Goal: Task Accomplishment & Management: Manage account settings

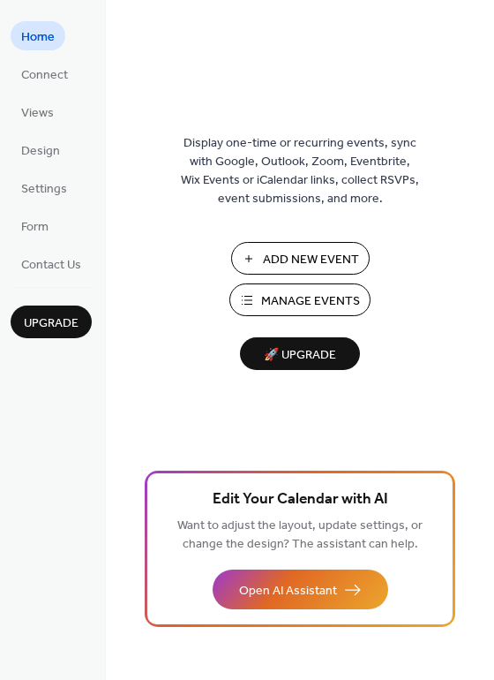
click at [262, 282] on div "Add New Event Manage Events 🚀 Upgrade" at bounding box center [300, 306] width 177 height 128
click at [257, 288] on button "Manage Events" at bounding box center [299, 299] width 141 height 33
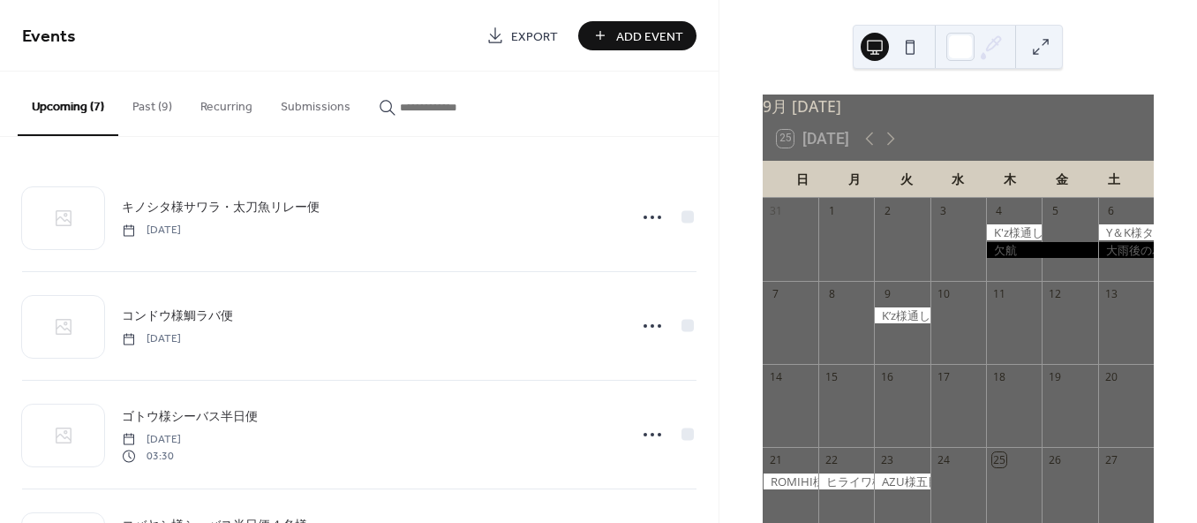
click at [148, 101] on button "Past (9)" at bounding box center [152, 102] width 68 height 63
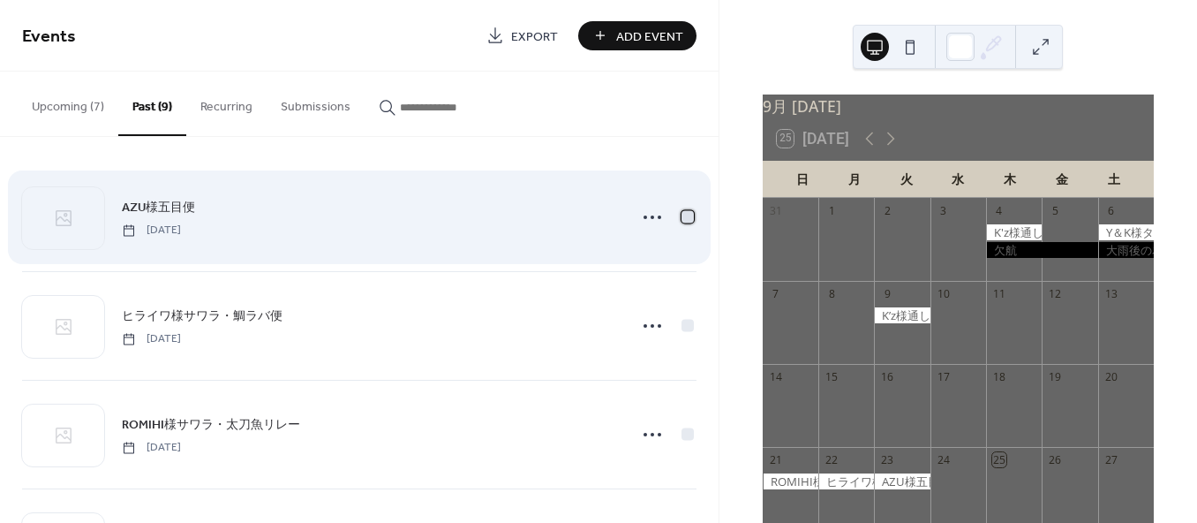
click at [681, 219] on div at bounding box center [687, 216] width 12 height 12
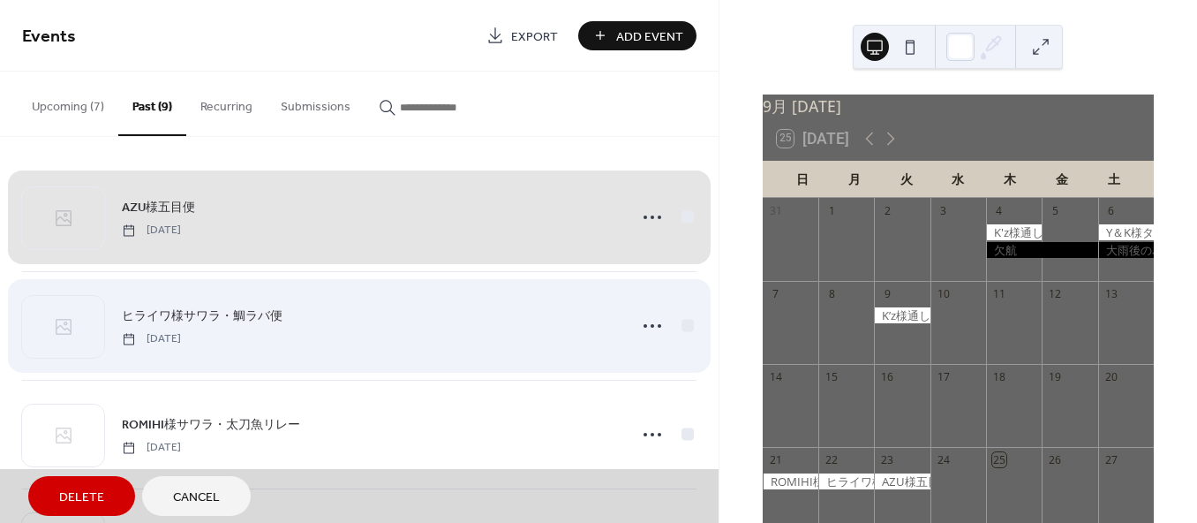
click at [689, 319] on div "ヒライワ様サワラ・鯛ラバ便 [DATE]" at bounding box center [359, 325] width 674 height 109
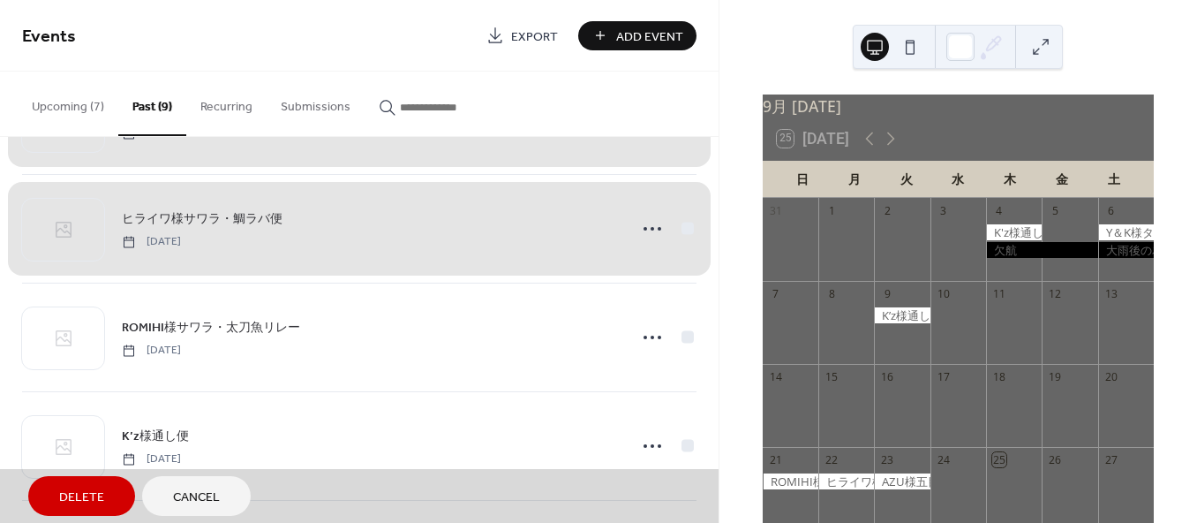
scroll to position [98, 0]
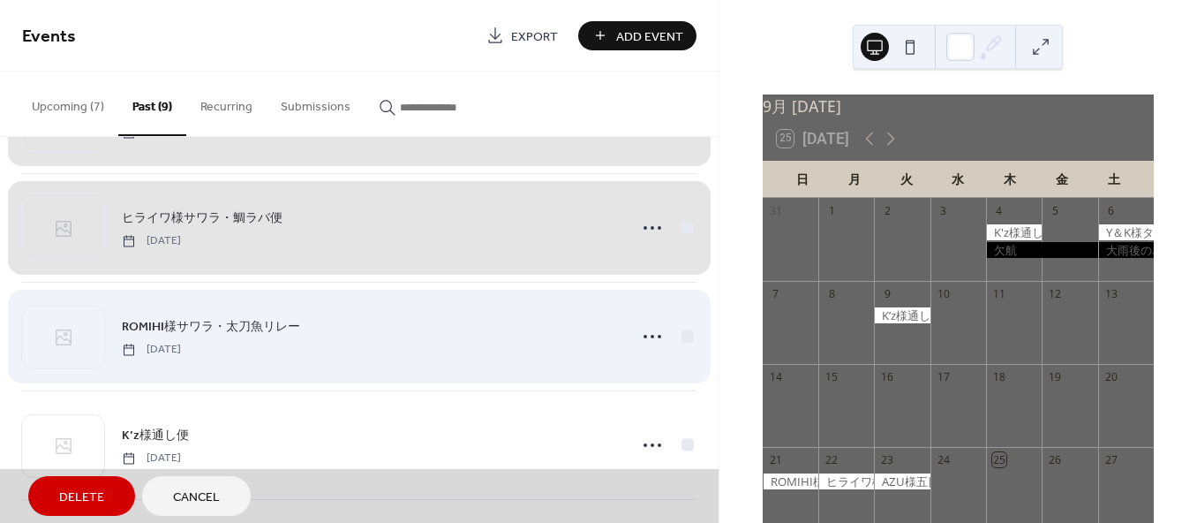
click at [685, 330] on div "ROMIHI様サワラ・太刀魚リレー [DATE]" at bounding box center [359, 336] width 674 height 109
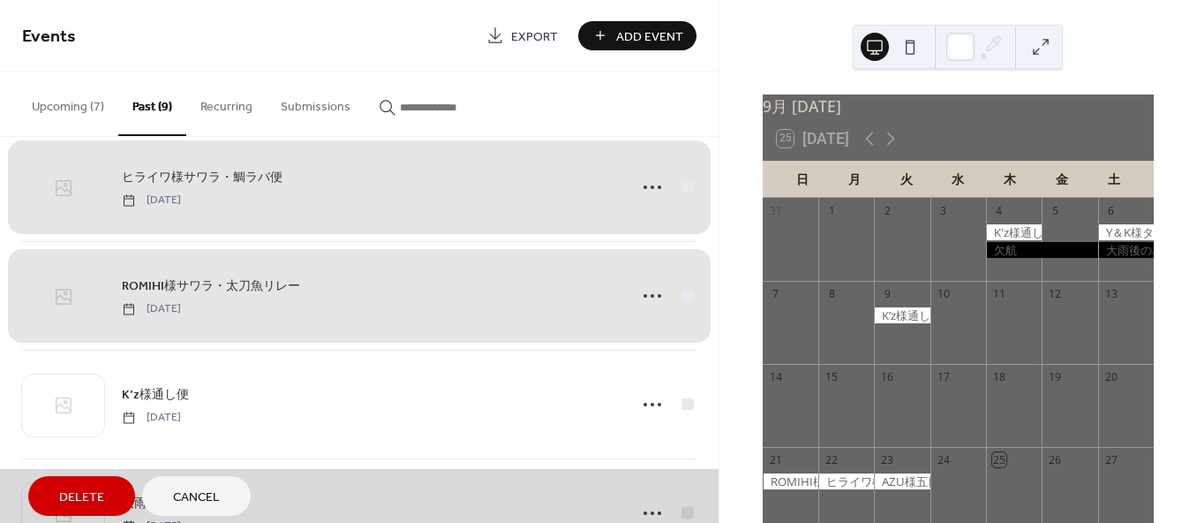
scroll to position [196, 0]
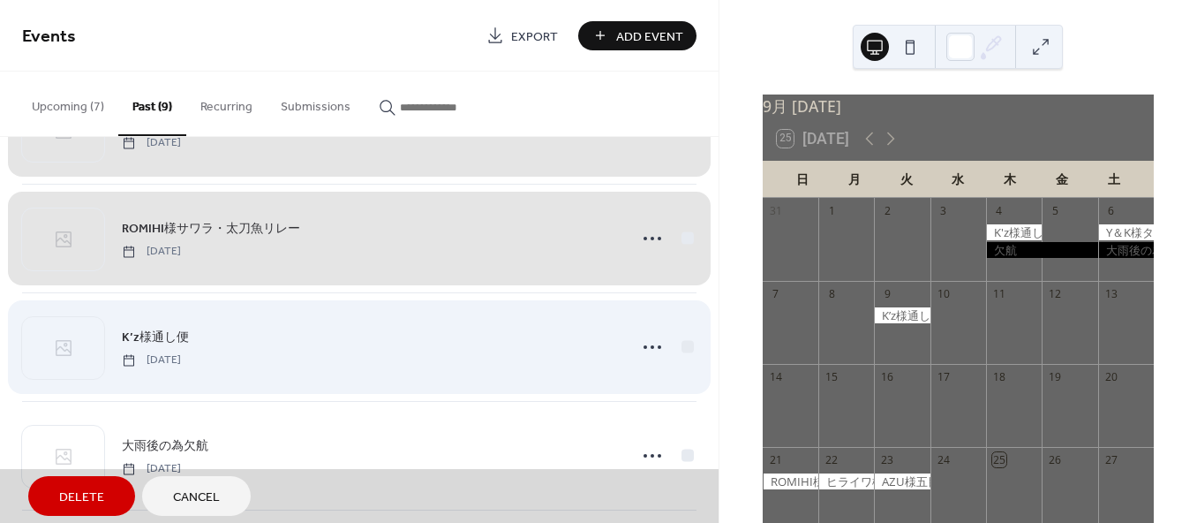
click at [687, 351] on div "K’z様通し便 [DATE]" at bounding box center [359, 346] width 674 height 109
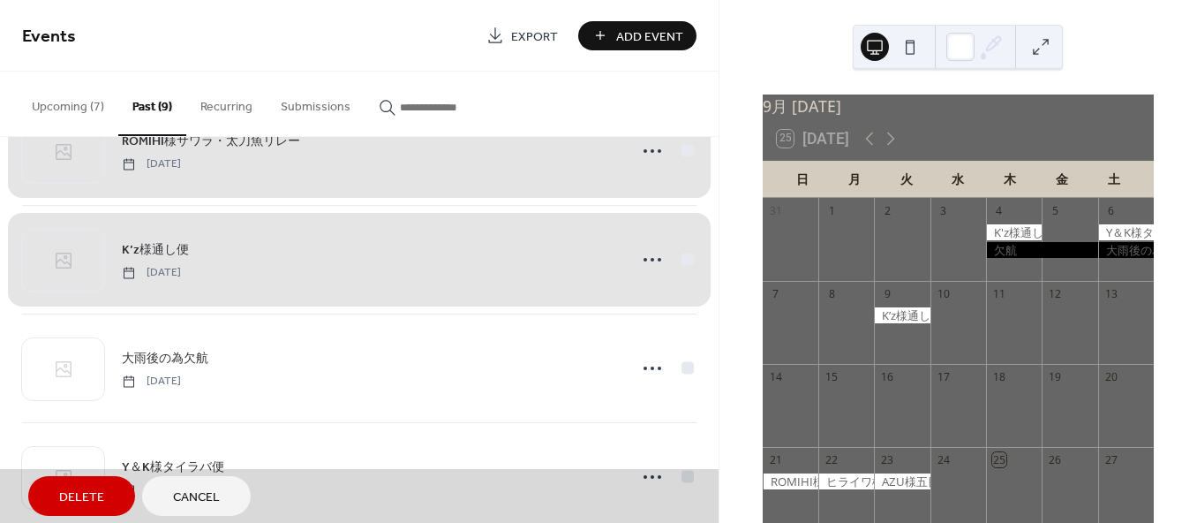
scroll to position [294, 0]
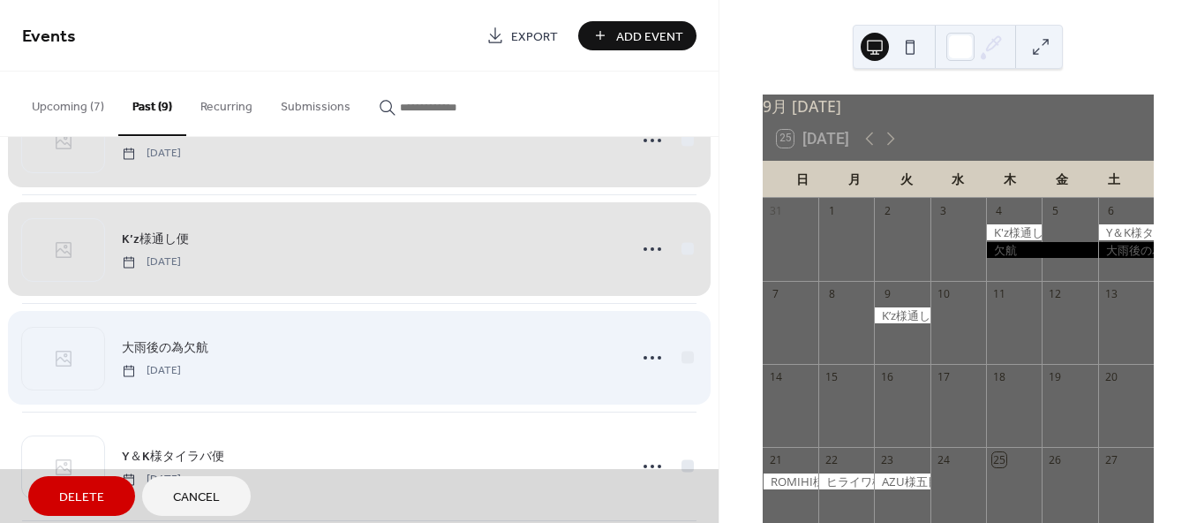
click at [686, 353] on div "大雨後の為欠航 [DATE]" at bounding box center [359, 357] width 674 height 109
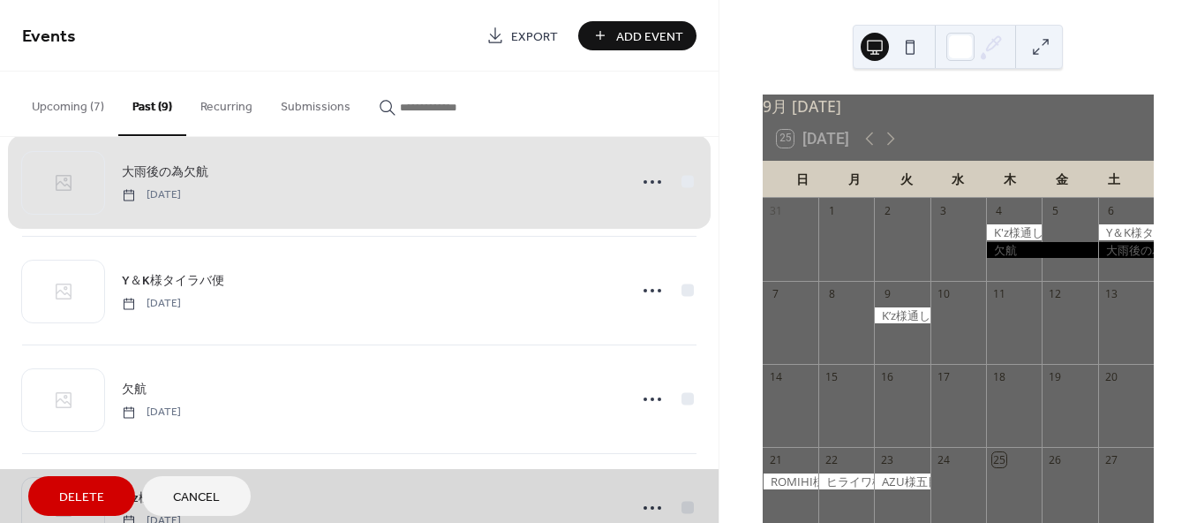
scroll to position [490, 0]
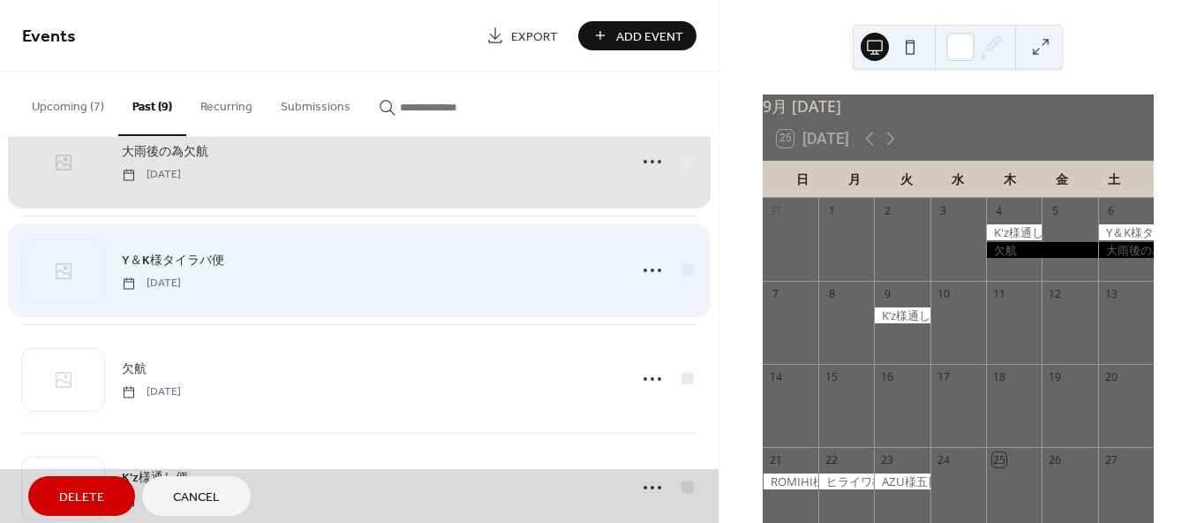
click at [679, 282] on div "Y＆K様タイラバ便 Saturday, September 6, 2025" at bounding box center [359, 269] width 674 height 109
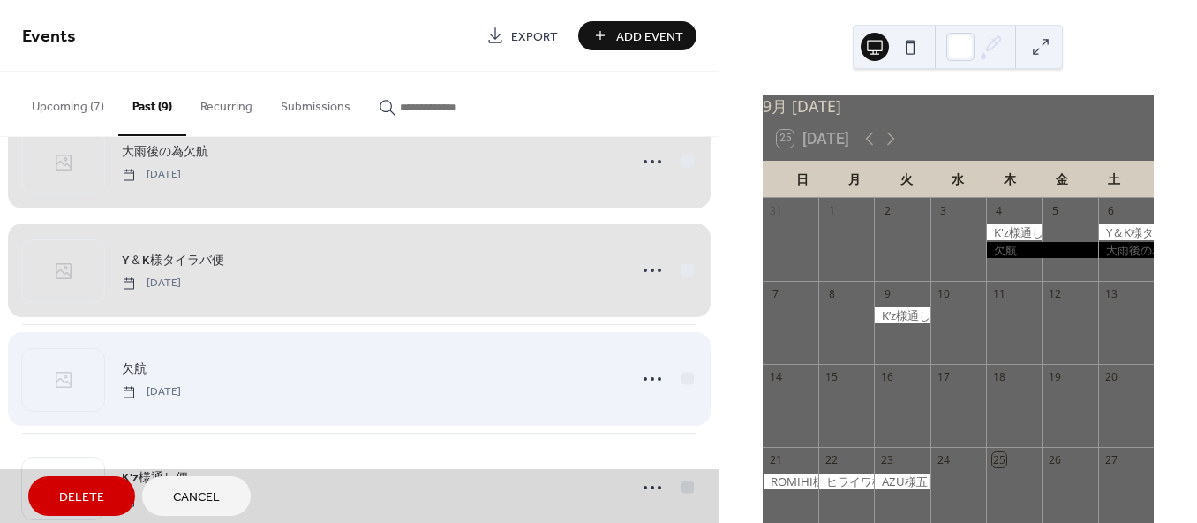
click at [682, 372] on div "欠航 Thursday, September 4, 2025" at bounding box center [359, 378] width 674 height 109
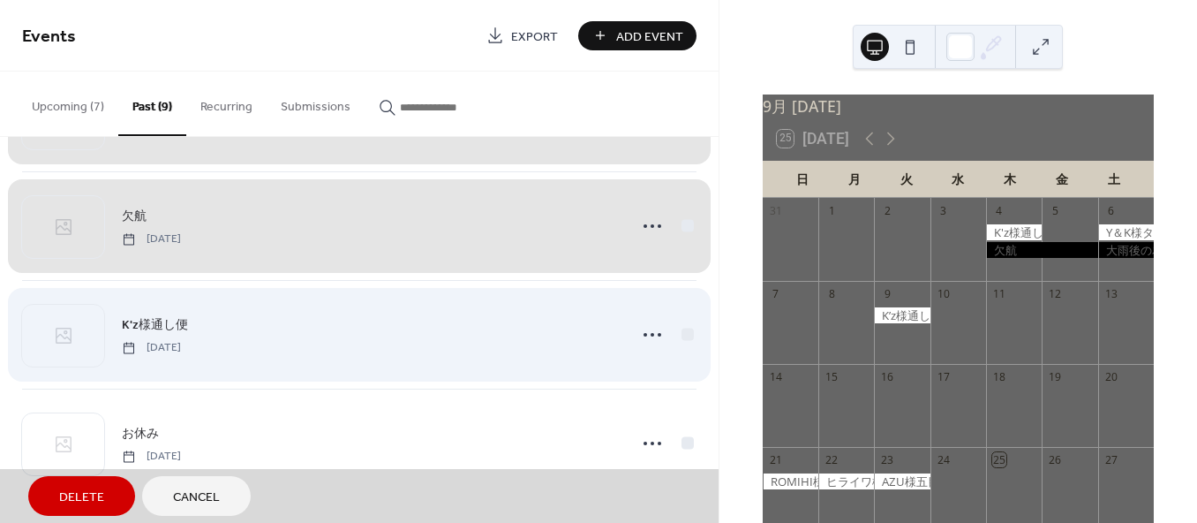
click at [682, 335] on div "K'z様通し便 Thursday, September 4, 2025" at bounding box center [359, 334] width 674 height 109
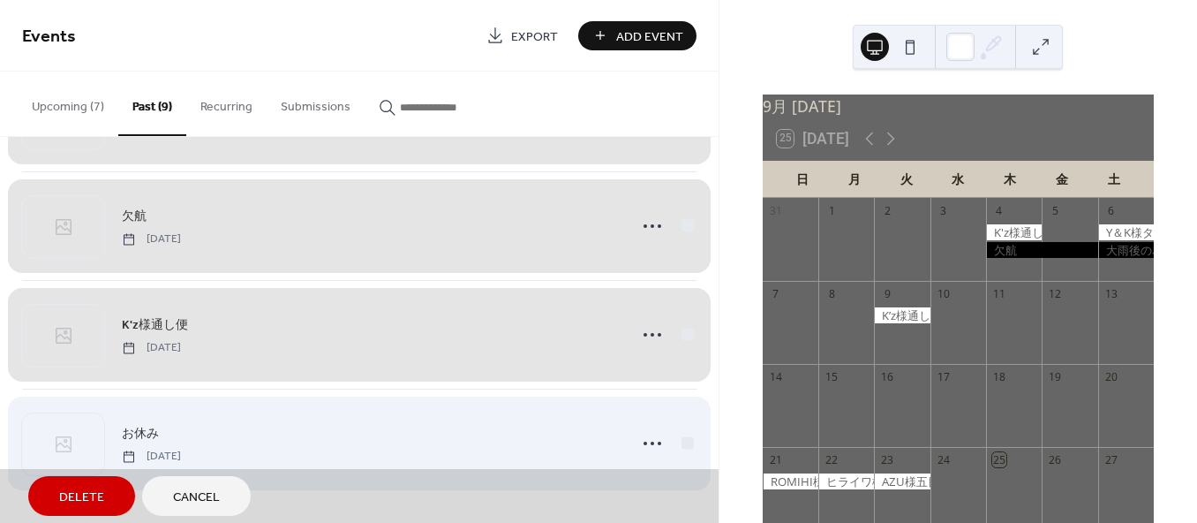
click at [684, 444] on div "お休み　 Friday, August 1, 2025" at bounding box center [359, 442] width 674 height 109
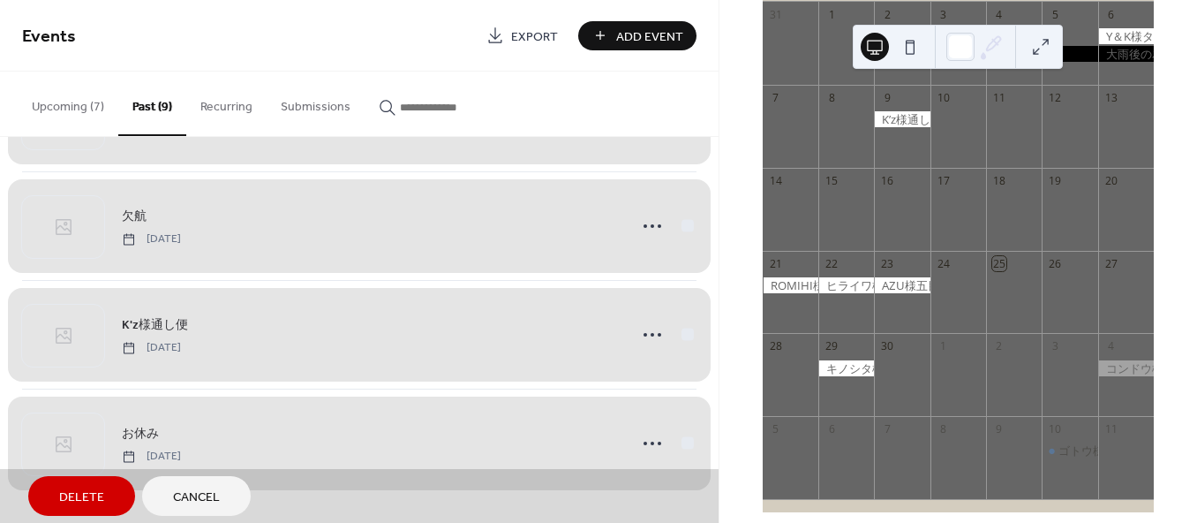
click at [77, 484] on button "Delete" at bounding box center [81, 496] width 107 height 40
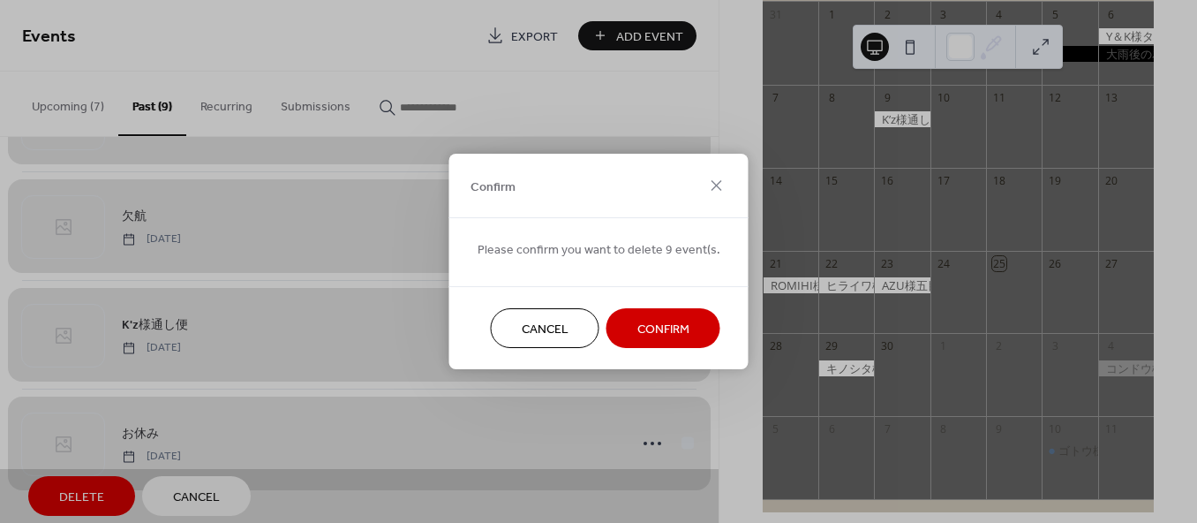
click at [665, 332] on span "Confirm" at bounding box center [663, 329] width 52 height 19
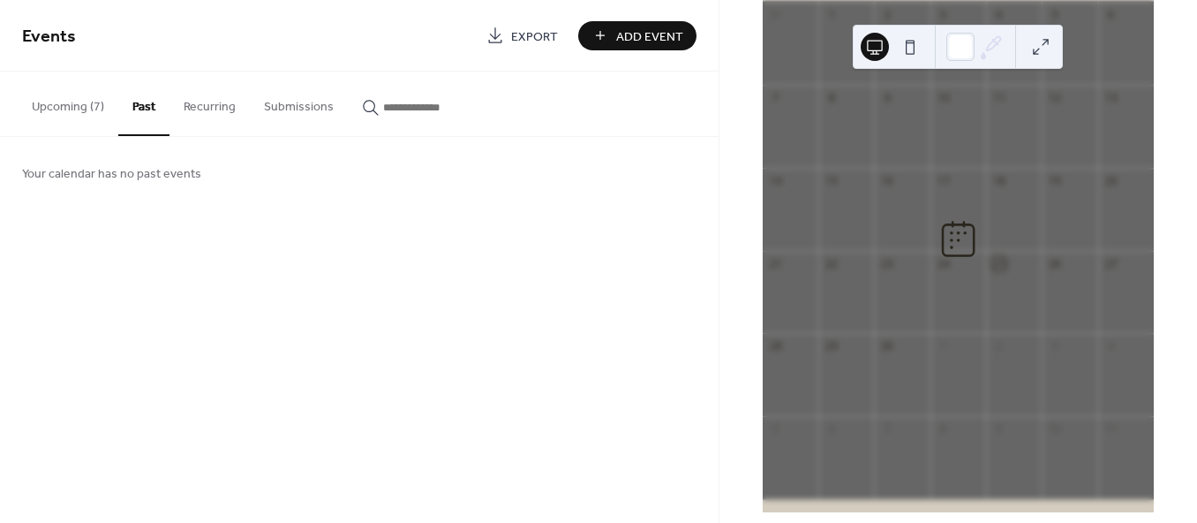
scroll to position [0, 0]
click at [40, 117] on button "Upcoming (7)" at bounding box center [68, 102] width 101 height 63
